Goal: Information Seeking & Learning: Learn about a topic

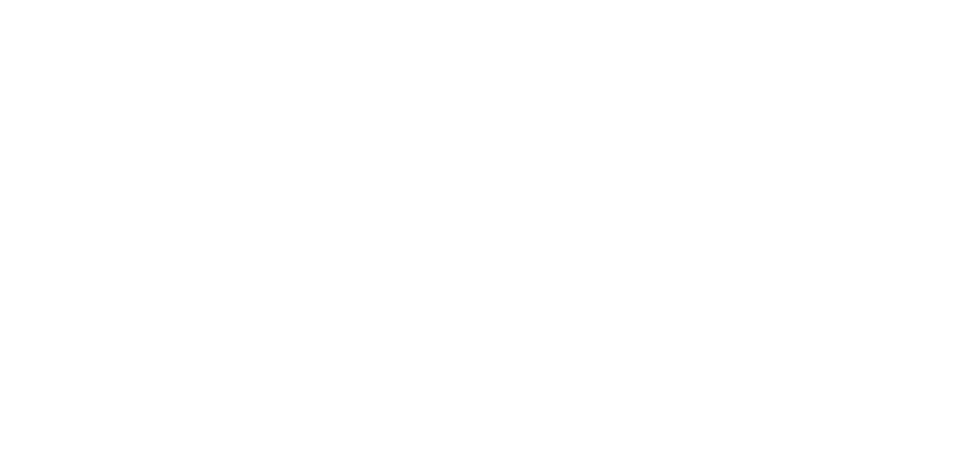
select select
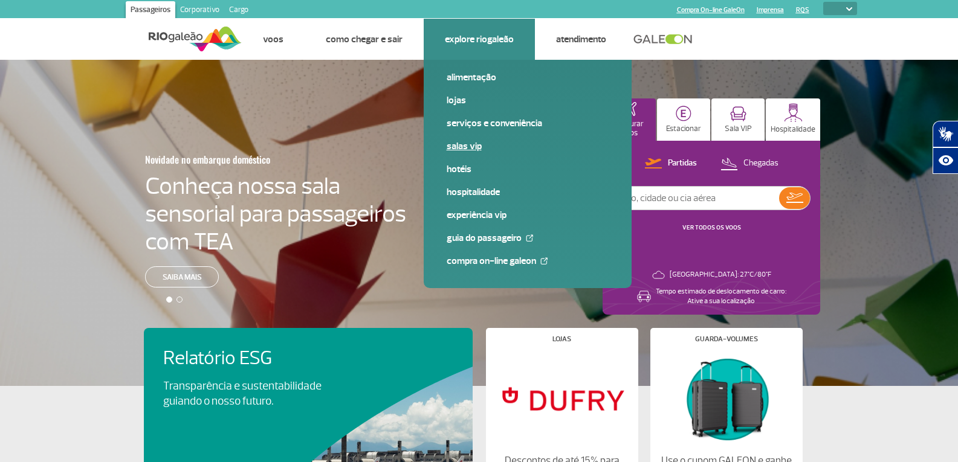
click at [449, 144] on link "Salas VIP" at bounding box center [528, 146] width 162 height 13
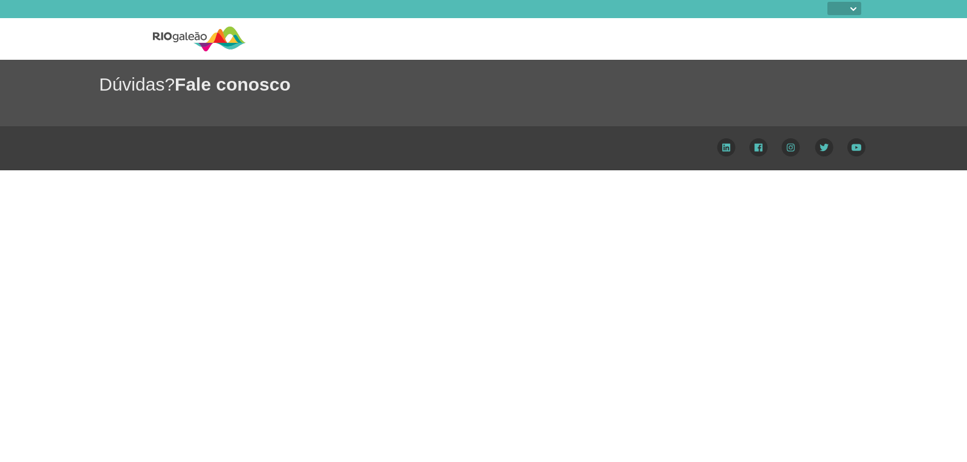
select select
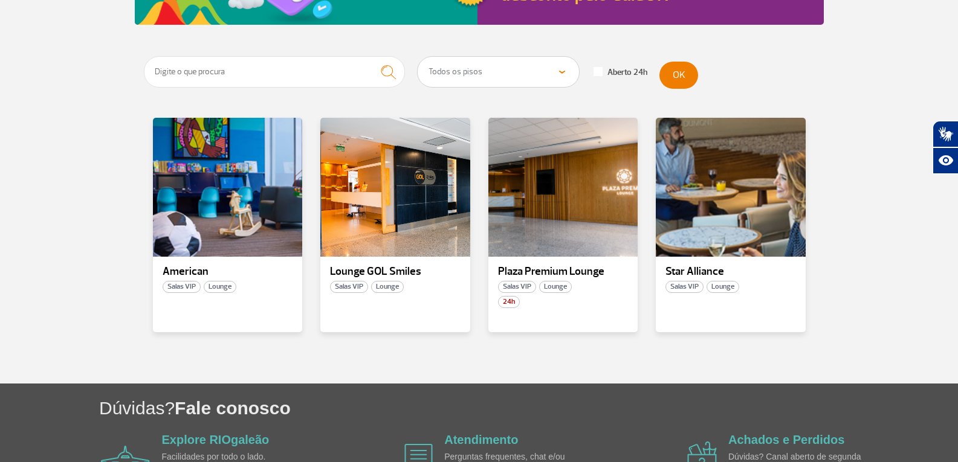
scroll to position [248, 0]
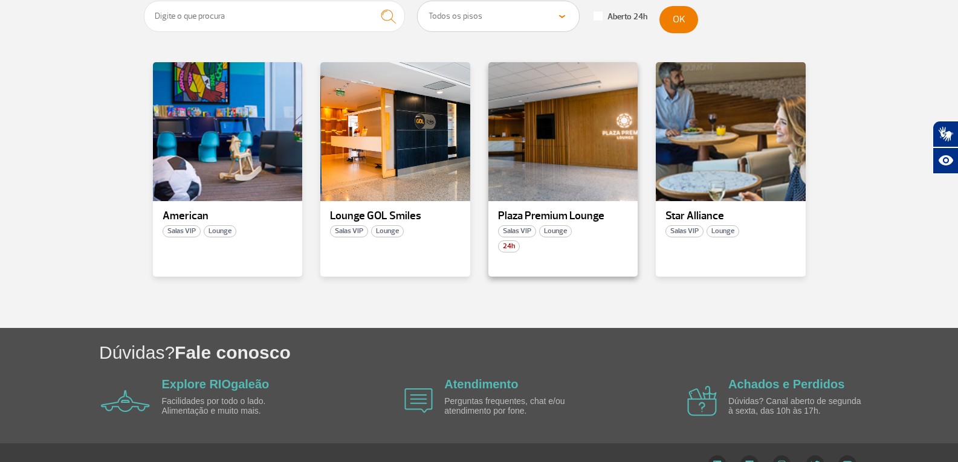
click at [563, 210] on p "Plaza Premium Lounge" at bounding box center [563, 216] width 131 height 12
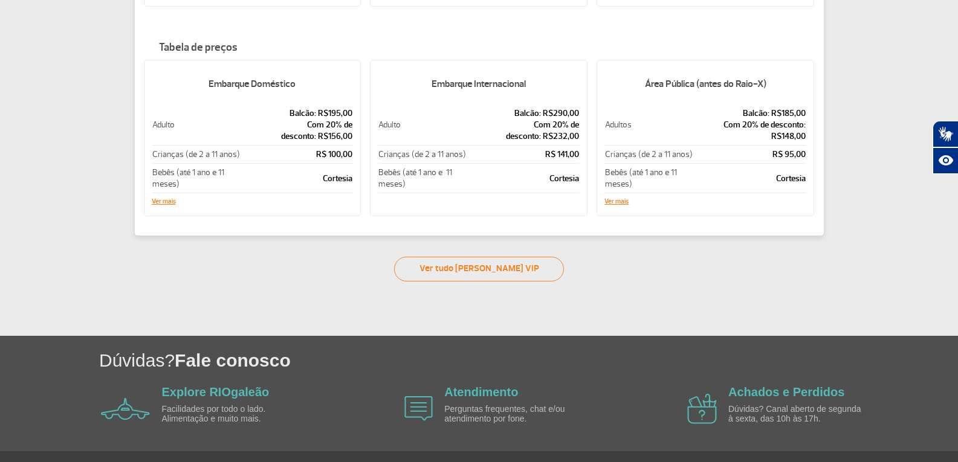
scroll to position [274, 0]
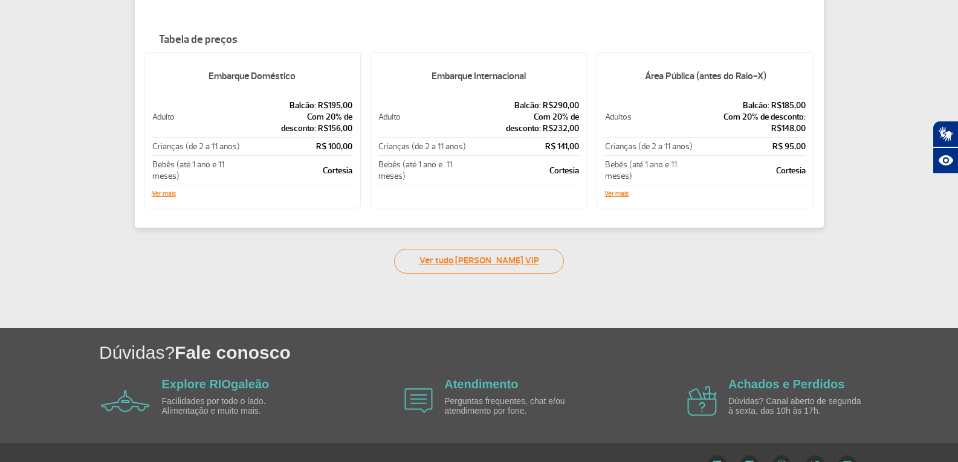
click at [489, 262] on link "Ver tudo [PERSON_NAME] VIP" at bounding box center [479, 261] width 170 height 25
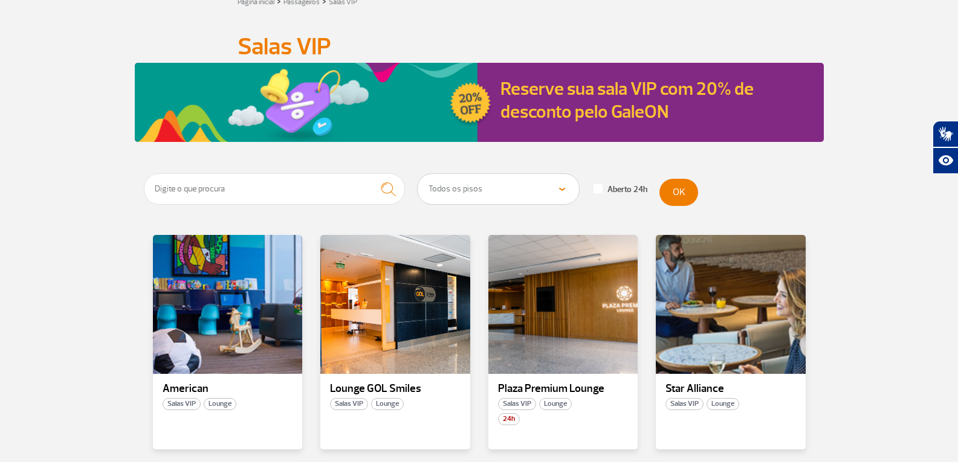
scroll to position [274, 0]
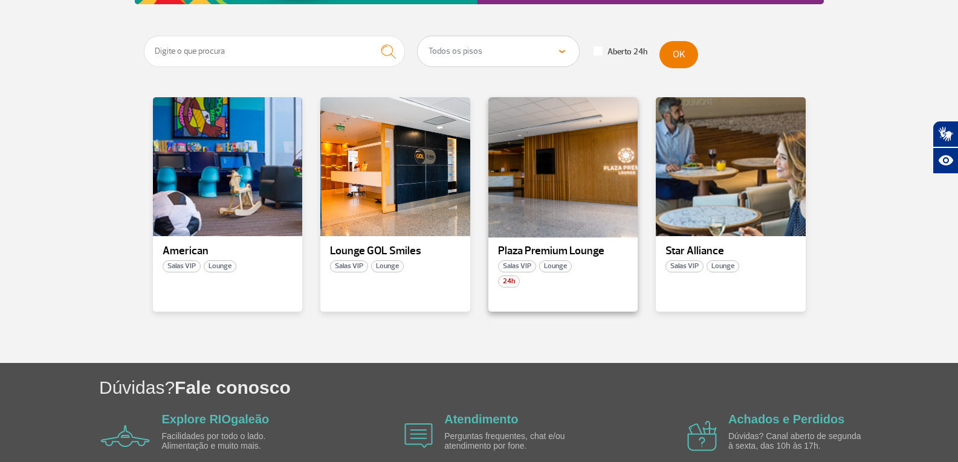
click at [566, 217] on div at bounding box center [562, 167] width 152 height 142
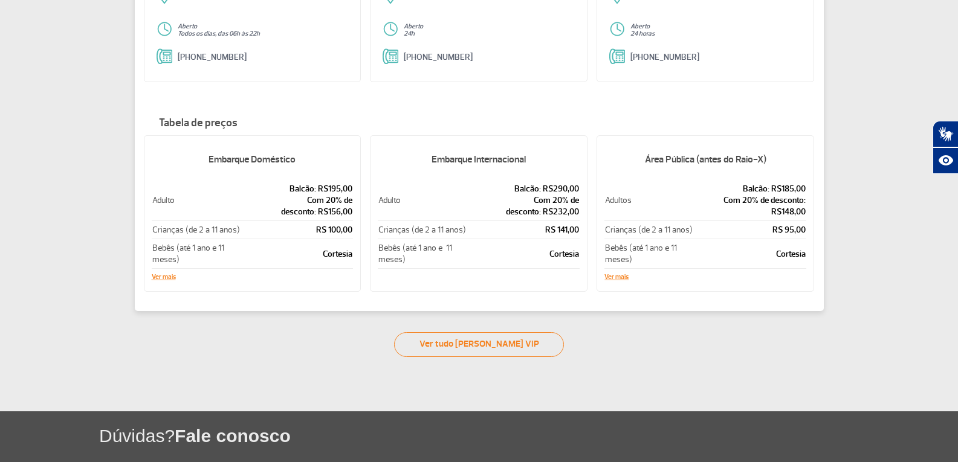
scroll to position [178, 0]
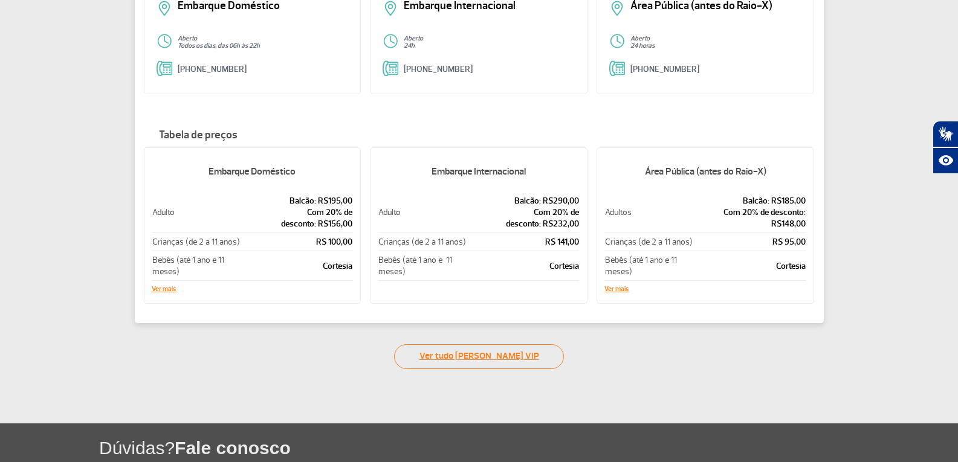
click at [460, 357] on link "Ver tudo [PERSON_NAME] VIP" at bounding box center [479, 356] width 170 height 25
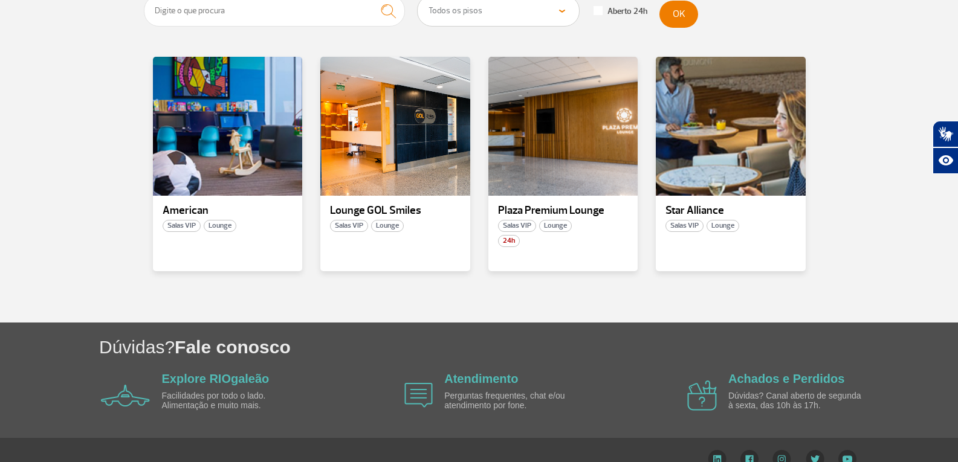
scroll to position [274, 0]
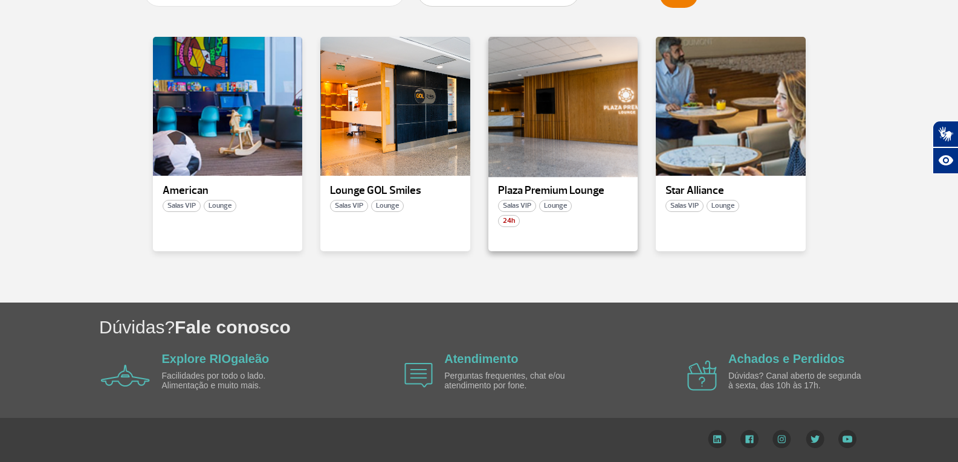
click at [535, 164] on div at bounding box center [562, 107] width 152 height 142
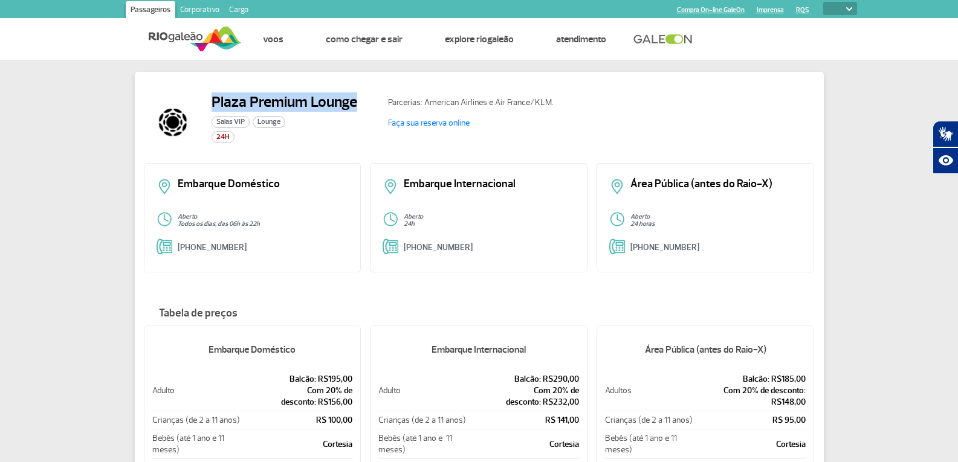
drag, startPoint x: 214, startPoint y: 101, endPoint x: 361, endPoint y: 104, distance: 146.9
click at [361, 104] on div "Plaza Premium Lounge Salas VIP Lounge 24H" at bounding box center [261, 122] width 235 height 58
copy h2 "Plaza Premium Lounge"
click at [445, 124] on link "Faça sua reserva online" at bounding box center [429, 123] width 82 height 10
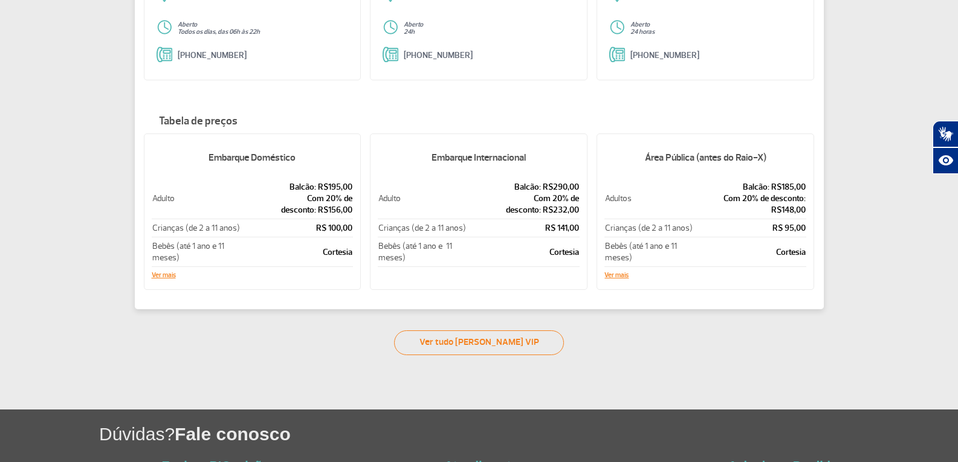
scroll to position [299, 0]
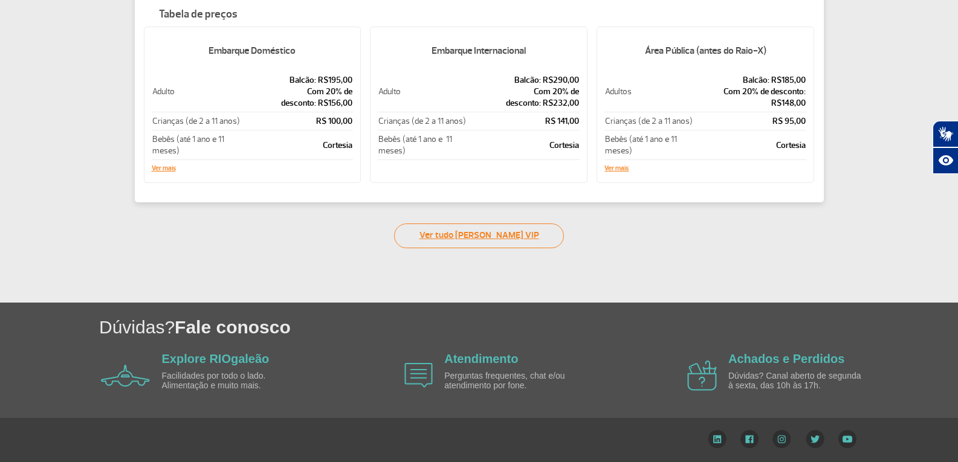
click at [453, 240] on link "Ver tudo [PERSON_NAME] VIP" at bounding box center [479, 236] width 170 height 25
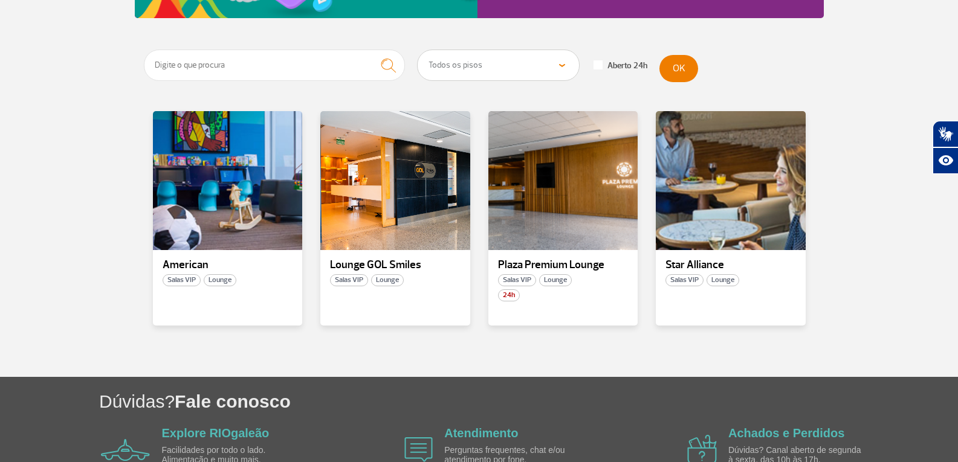
scroll to position [274, 0]
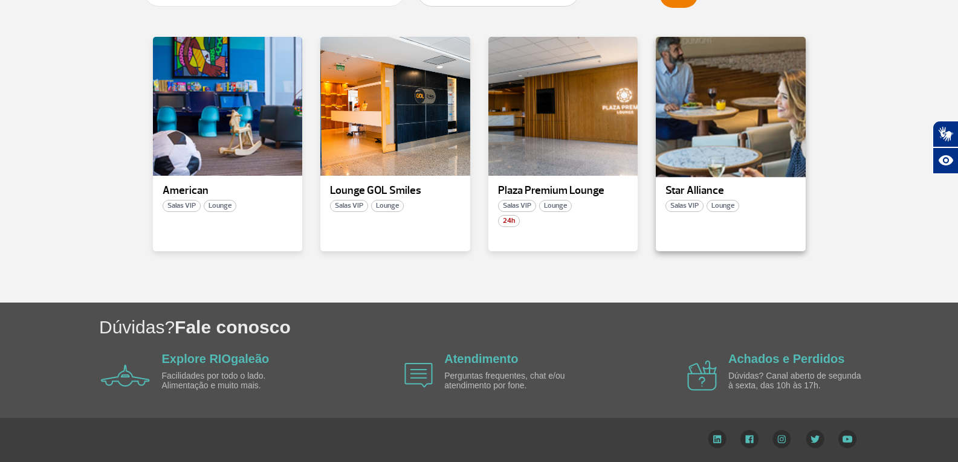
click at [731, 148] on div at bounding box center [730, 107] width 152 height 142
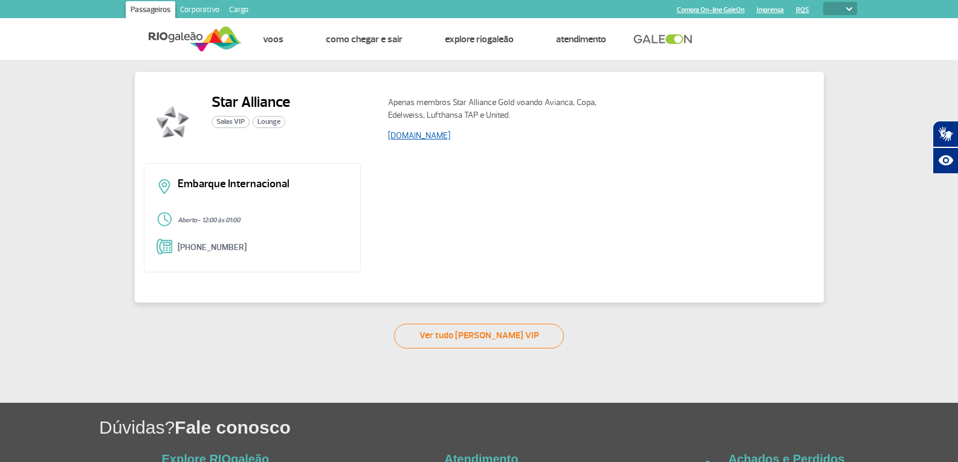
click at [449, 134] on link "[DOMAIN_NAME]" at bounding box center [419, 136] width 62 height 10
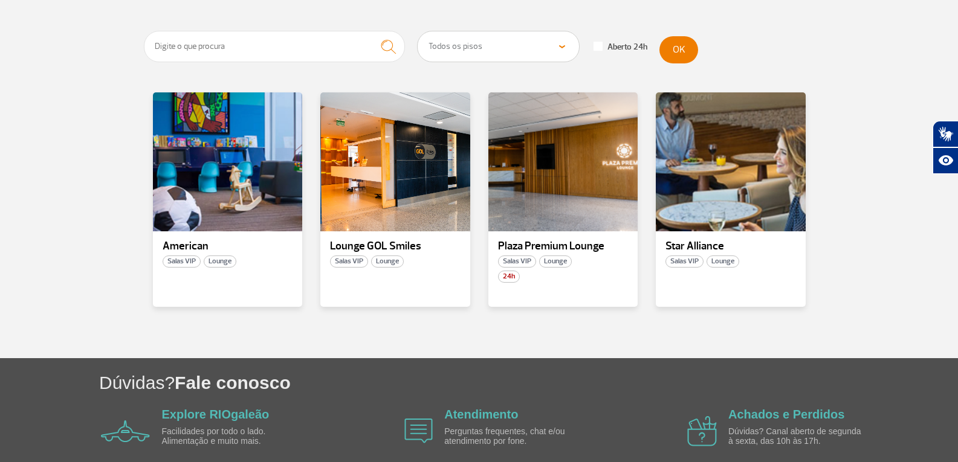
scroll to position [242, 0]
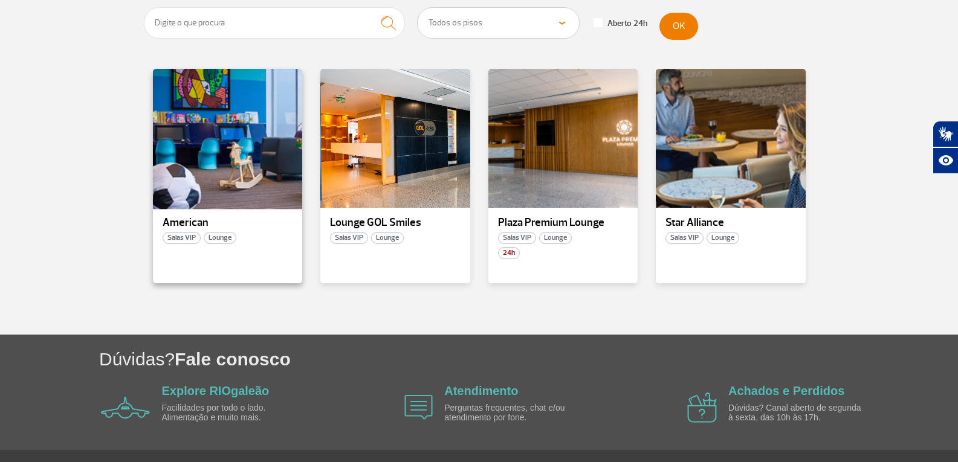
click at [233, 166] on div at bounding box center [227, 139] width 152 height 142
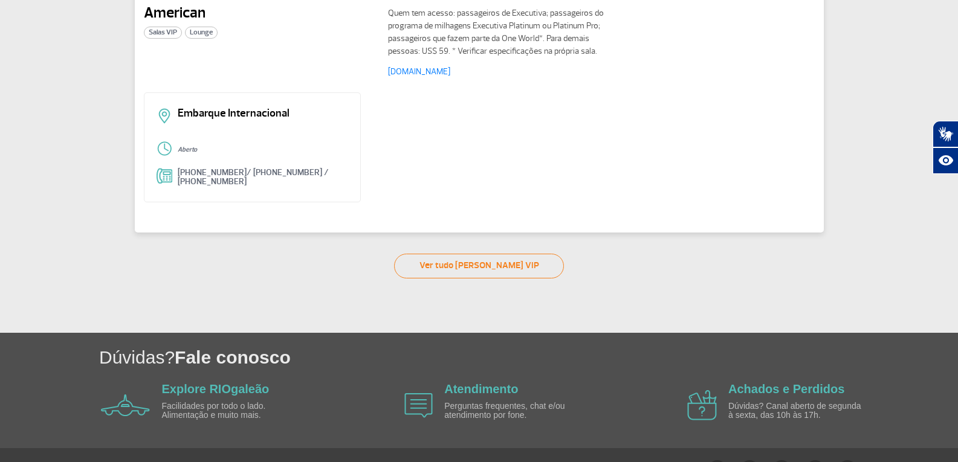
scroll to position [88, 0]
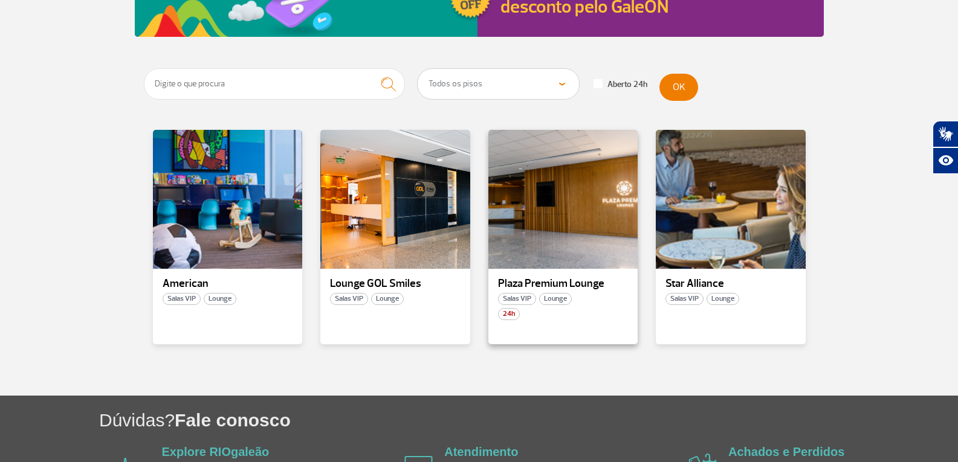
scroll to position [181, 0]
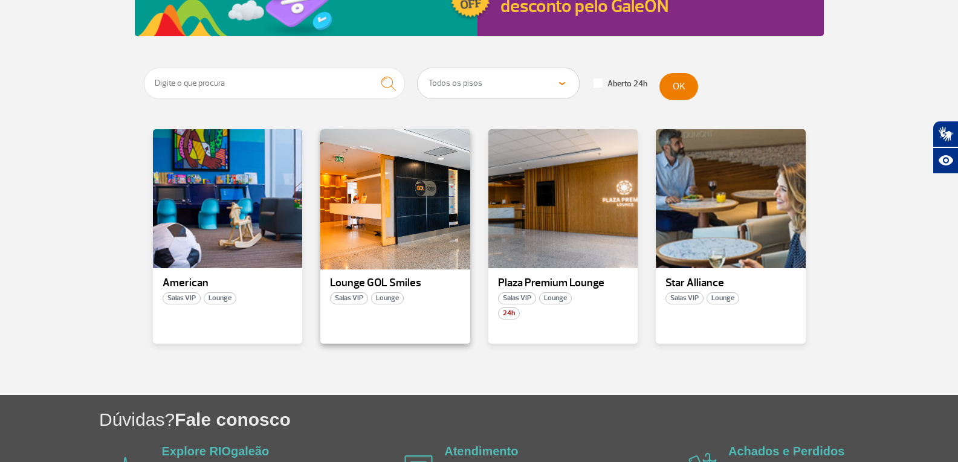
click at [396, 237] on div at bounding box center [395, 199] width 152 height 142
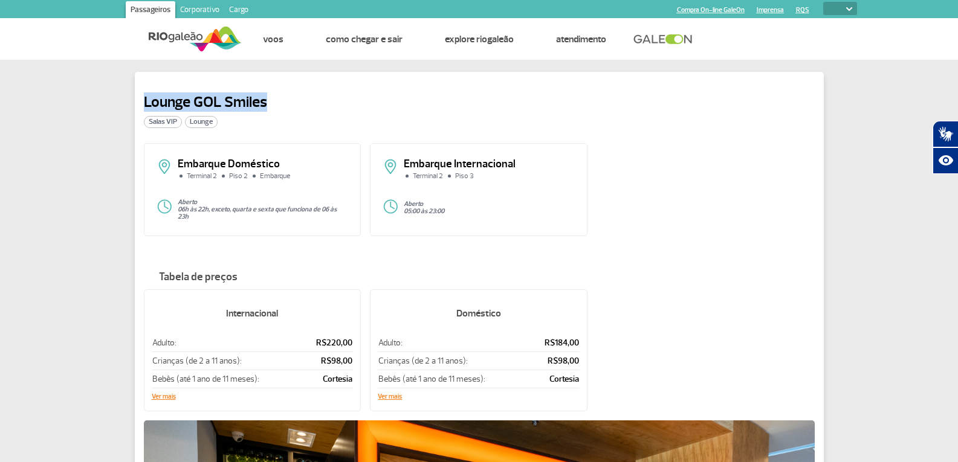
drag, startPoint x: 266, startPoint y: 103, endPoint x: 137, endPoint y: 98, distance: 128.8
click at [137, 98] on div "Lounge GOL Smiles Salas VIP Lounge Embarque Doméstico Terminal 2 Piso 2 Embarqu…" at bounding box center [479, 416] width 689 height 689
copy h2 "Lounge GOL Smiles"
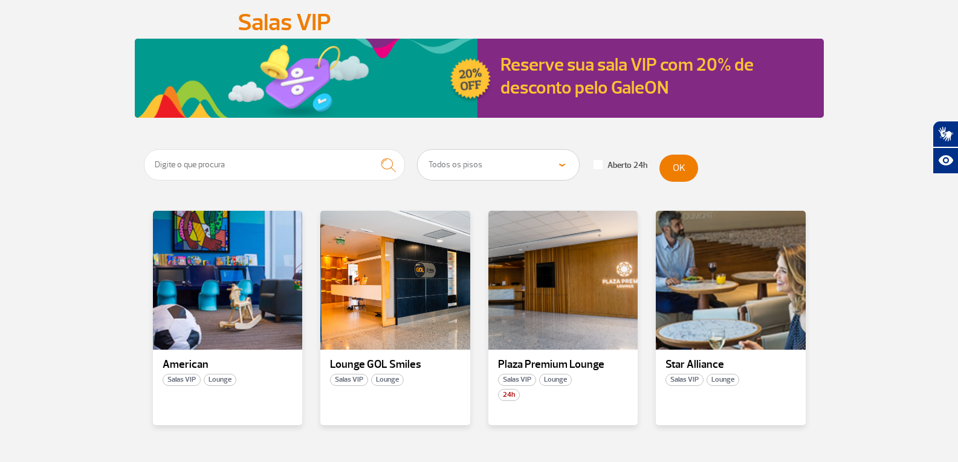
scroll to position [121, 0]
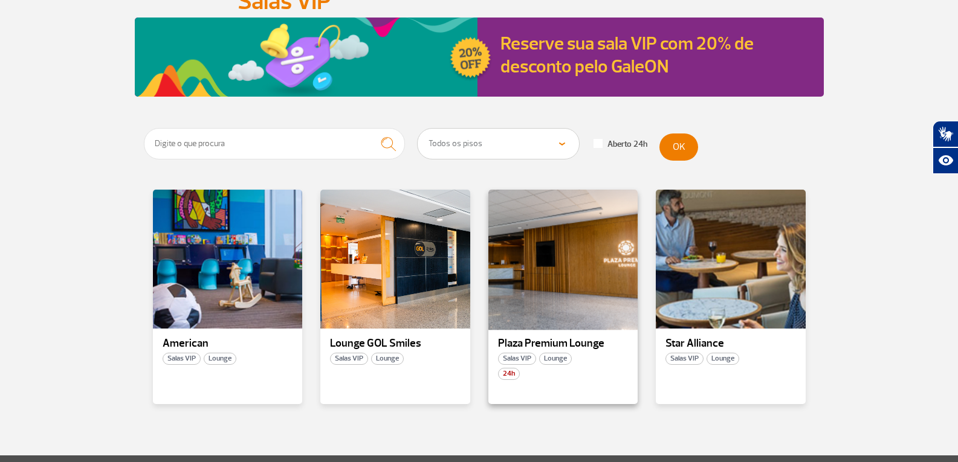
click at [552, 274] on div at bounding box center [562, 260] width 152 height 142
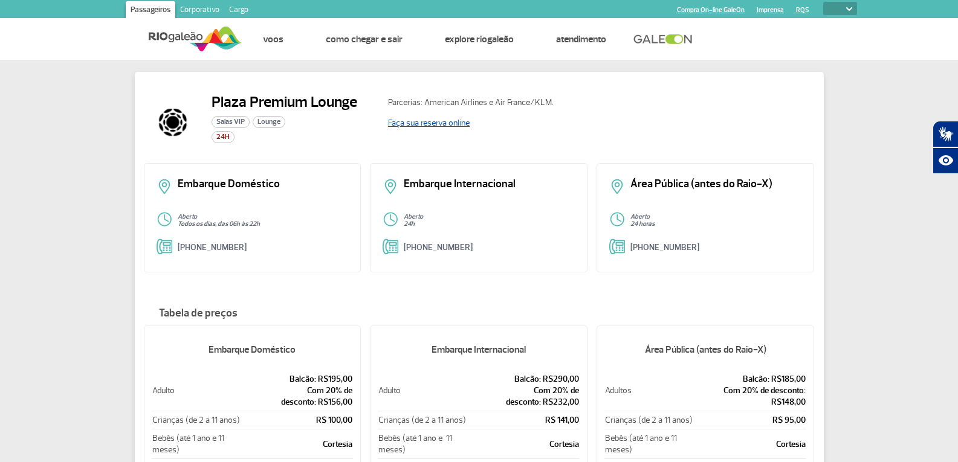
click at [441, 124] on link "Faça sua reserva online" at bounding box center [429, 123] width 82 height 10
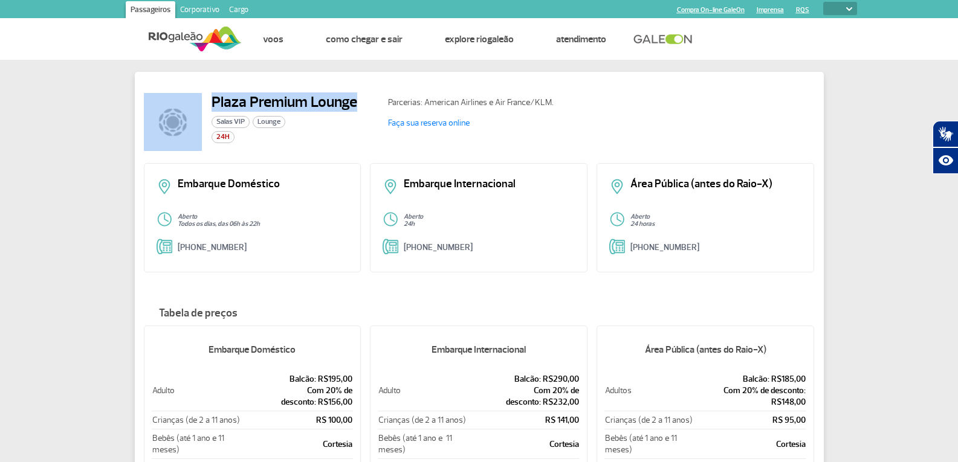
drag, startPoint x: 355, startPoint y: 100, endPoint x: 152, endPoint y: 99, distance: 202.4
click at [152, 99] on div "Plaza Premium Lounge Salas VIP Lounge 24H" at bounding box center [261, 122] width 235 height 58
click at [257, 109] on h2 "Plaza Premium Lounge" at bounding box center [284, 102] width 146 height 18
drag, startPoint x: 354, startPoint y: 100, endPoint x: 209, endPoint y: 99, distance: 145.0
click at [209, 99] on div "Plaza Premium Lounge Salas VIP Lounge 24H" at bounding box center [261, 122] width 235 height 58
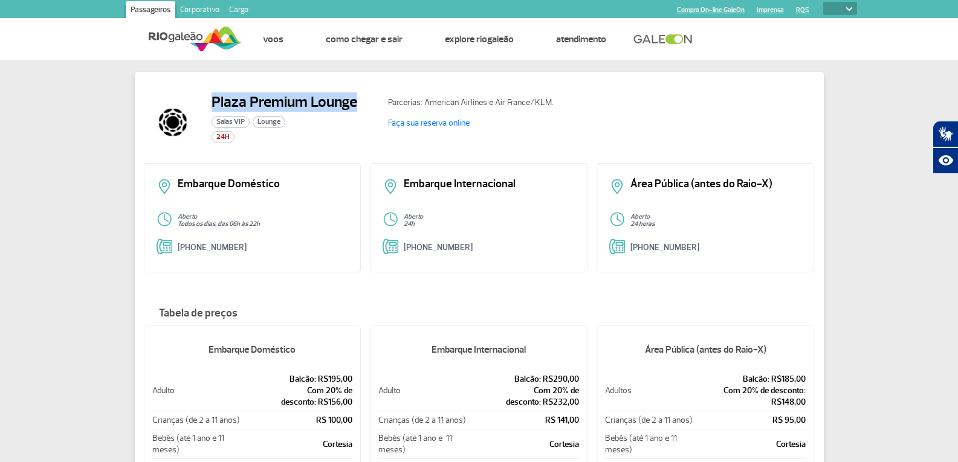
copy h2 "Plaza Premium Lounge"
